Goal: Transaction & Acquisition: Book appointment/travel/reservation

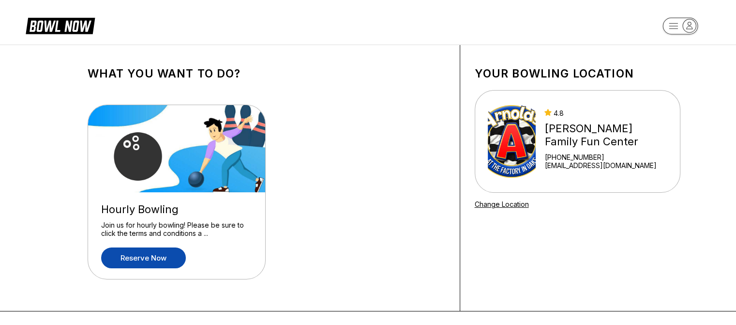
click at [152, 254] on link "Reserve now" at bounding box center [143, 257] width 85 height 21
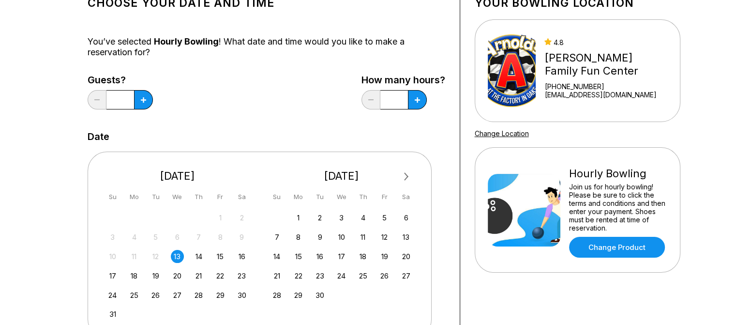
scroll to position [135, 0]
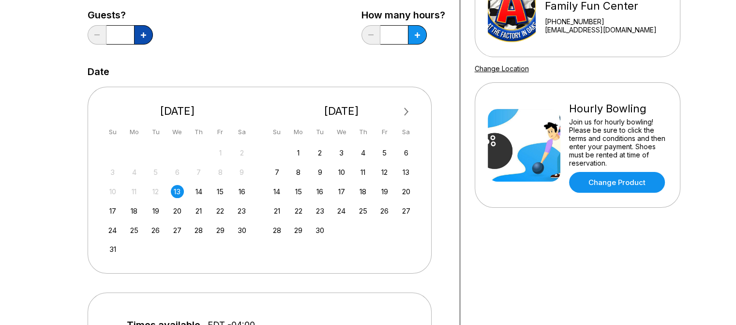
click at [140, 36] on button at bounding box center [143, 34] width 19 height 19
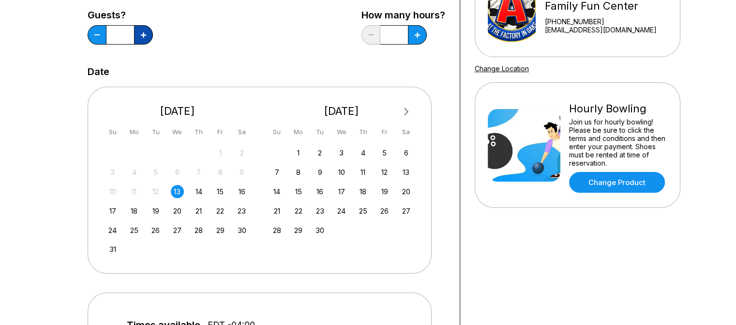
type input "*"
click at [146, 37] on icon at bounding box center [143, 34] width 5 height 5
type input "***"
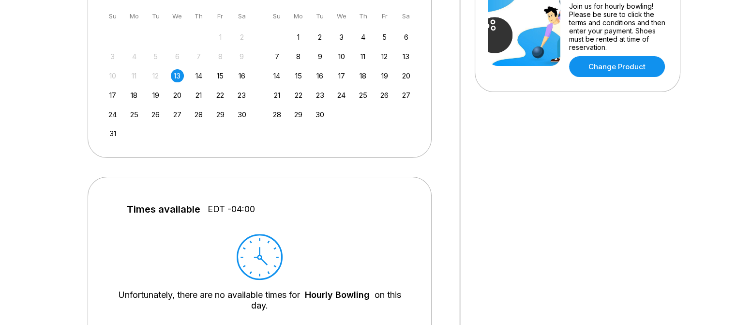
scroll to position [248, 0]
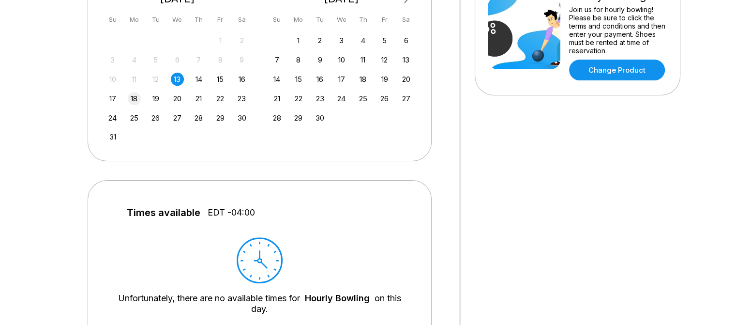
click at [132, 93] on div "18" at bounding box center [134, 98] width 13 height 13
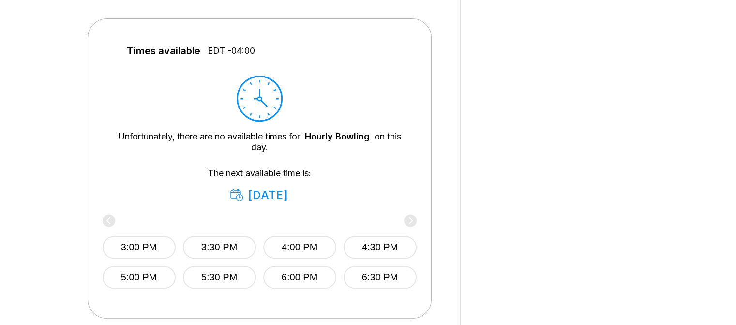
scroll to position [518, 0]
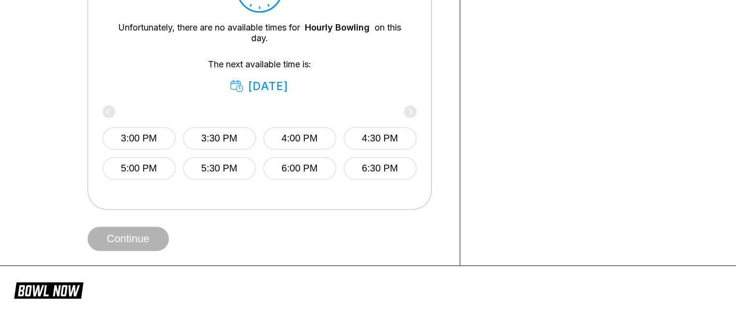
click at [373, 178] on div "3:00 PM 3:30 PM 4:00 PM 4:30 PM 5:00 PM 5:30 PM 6:00 PM 6:30 PM" at bounding box center [260, 144] width 314 height 102
click at [364, 164] on button "6:30 PM" at bounding box center [379, 168] width 73 height 23
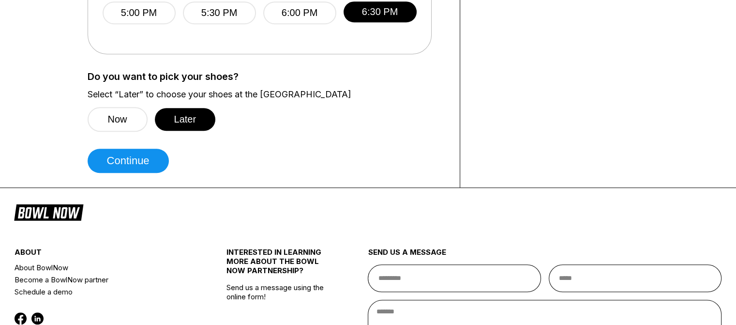
scroll to position [670, 0]
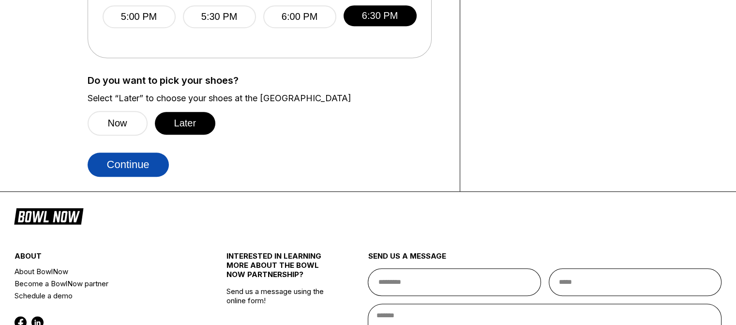
click at [141, 160] on button "Continue" at bounding box center [128, 164] width 81 height 24
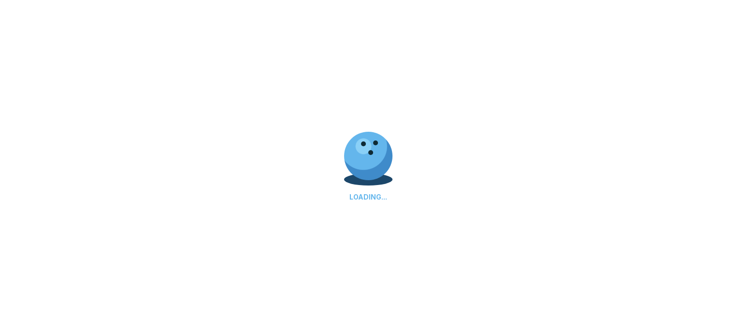
select select "**"
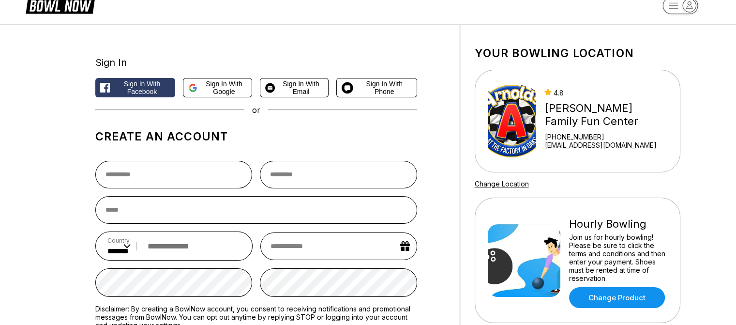
scroll to position [0, 0]
